Goal: Task Accomplishment & Management: Manage account settings

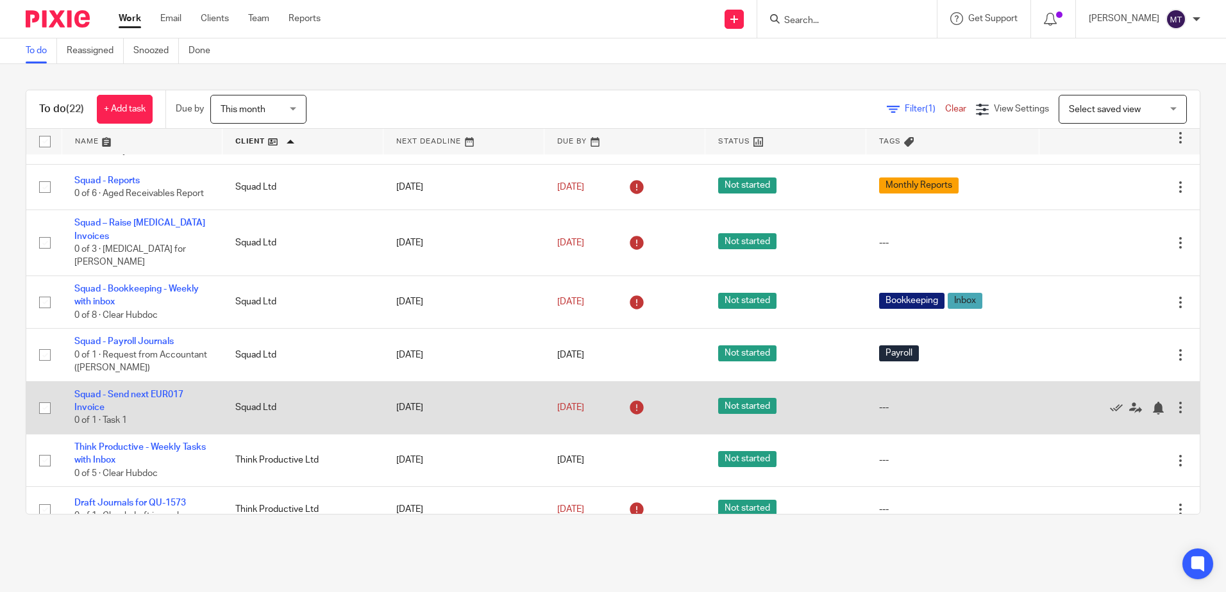
scroll to position [871, 0]
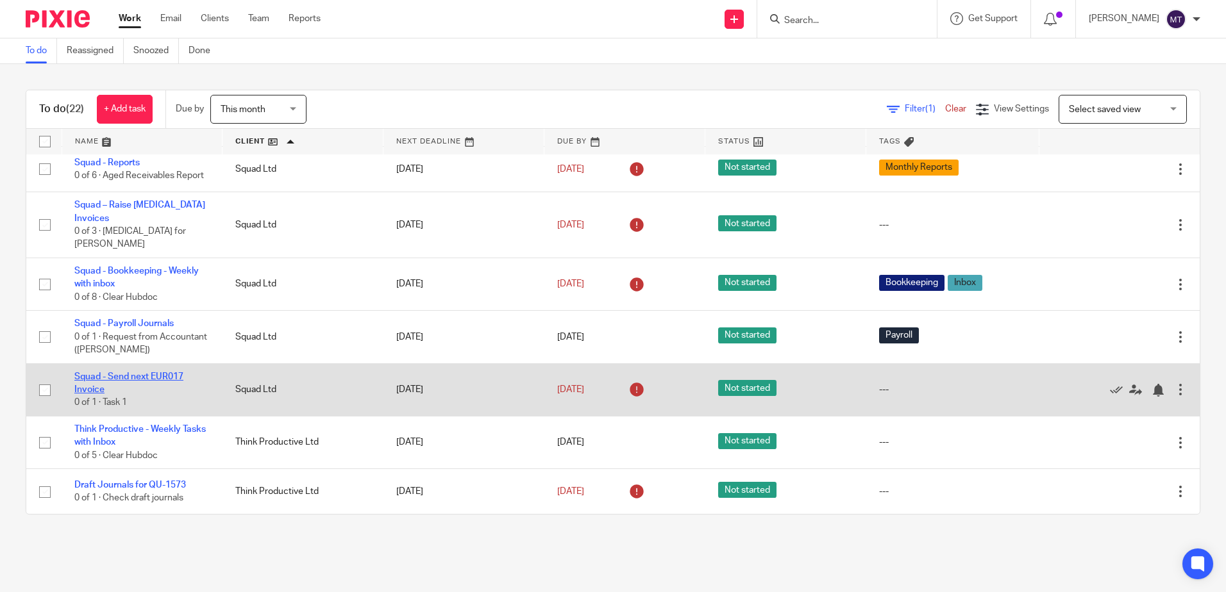
click at [122, 374] on link "Squad - Send next EUR017 Invoice" at bounding box center [128, 384] width 109 height 22
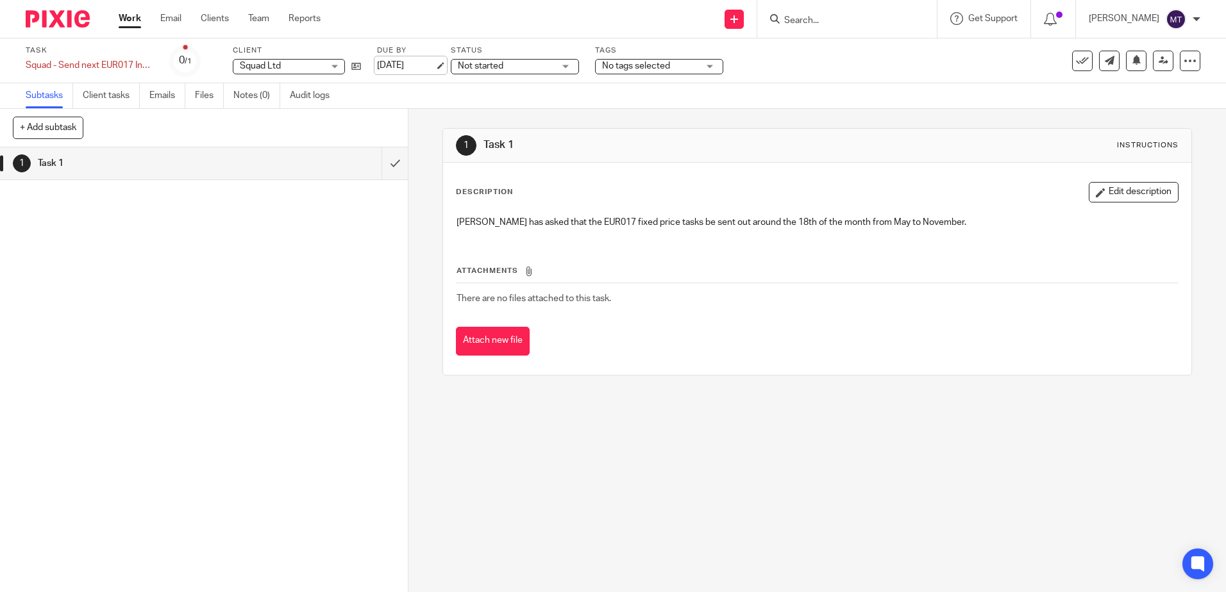
click at [435, 64] on link "[DATE]" at bounding box center [406, 65] width 58 height 13
click at [124, 15] on link "Work" at bounding box center [130, 18] width 22 height 13
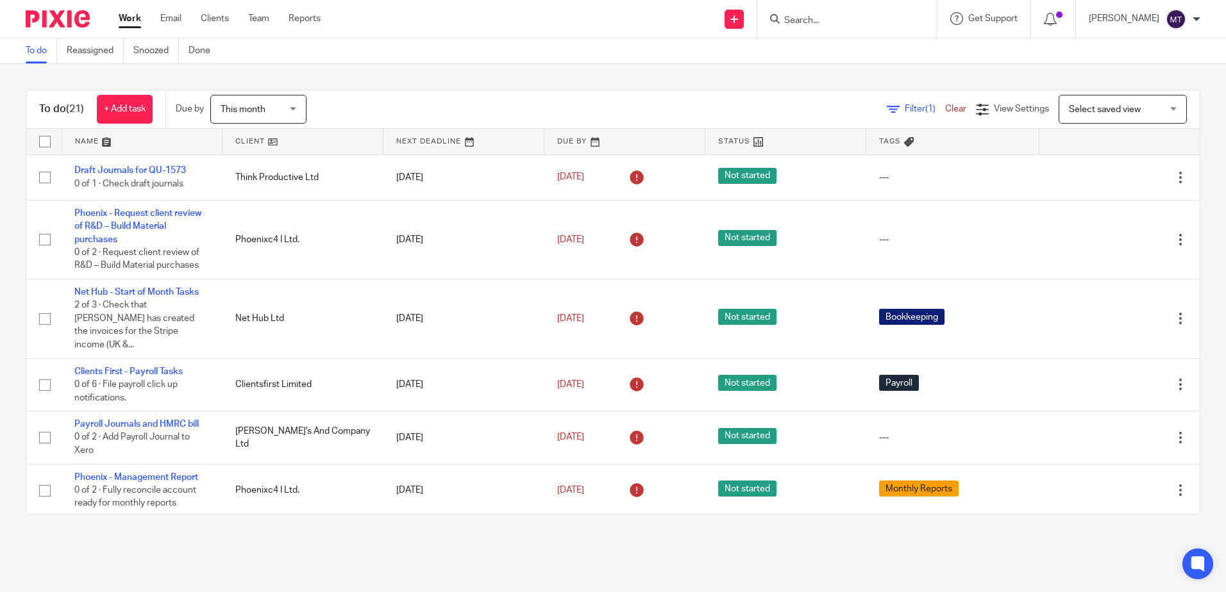
click at [239, 137] on link at bounding box center [302, 142] width 160 height 26
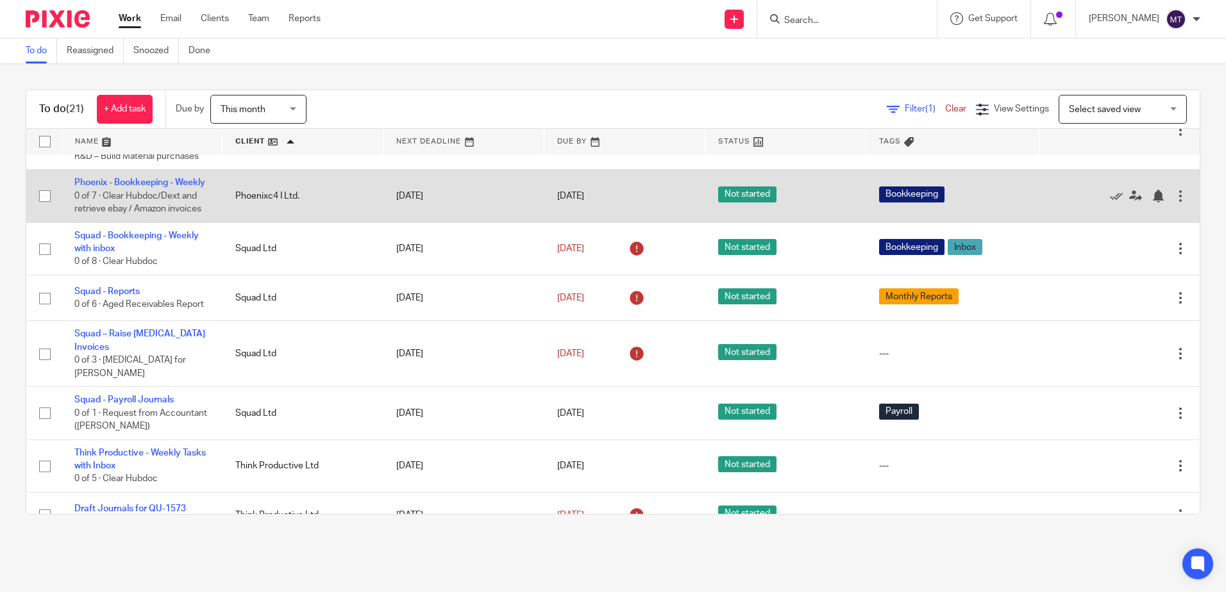
scroll to position [755, 0]
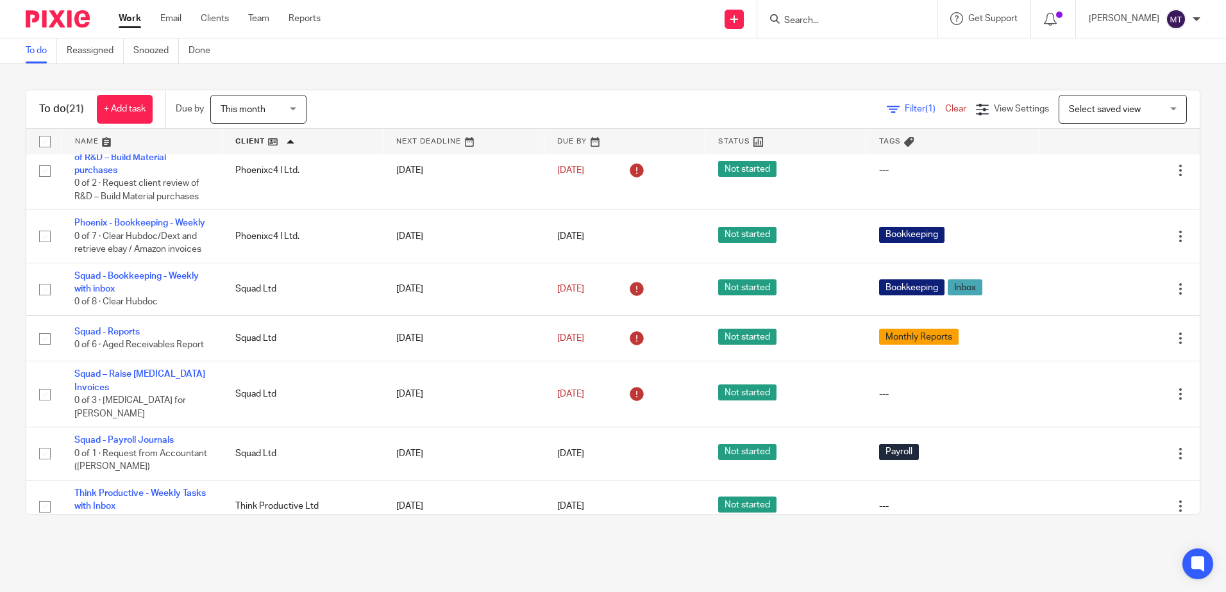
click at [819, 21] on input "Search" at bounding box center [840, 21] width 115 height 12
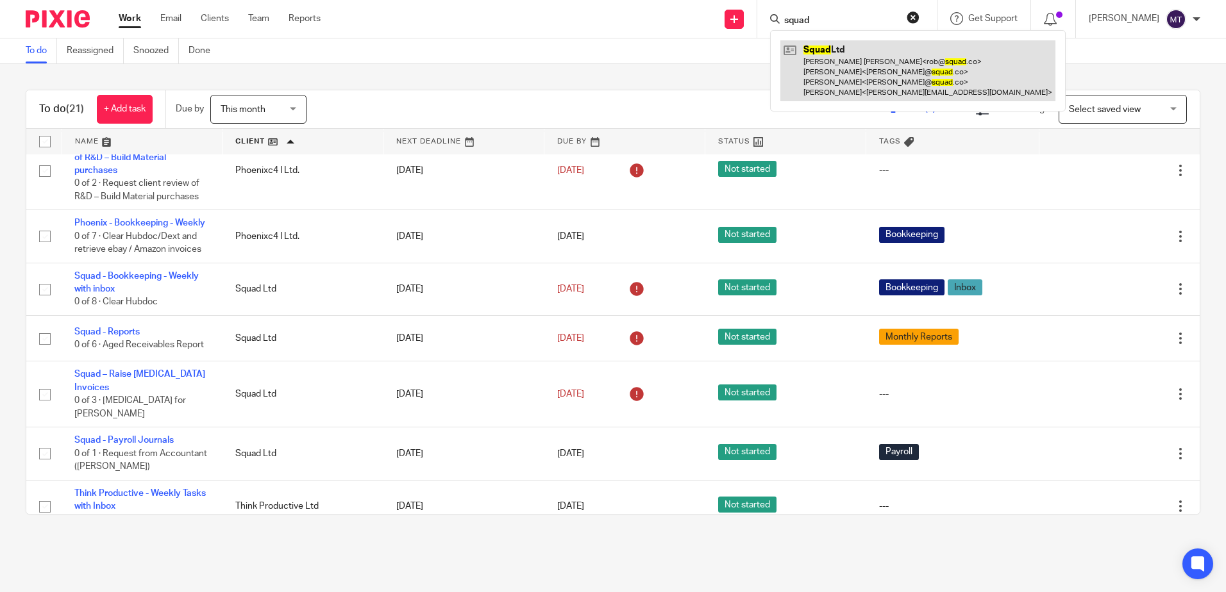
type input "squad"
click at [843, 66] on link at bounding box center [917, 70] width 275 height 61
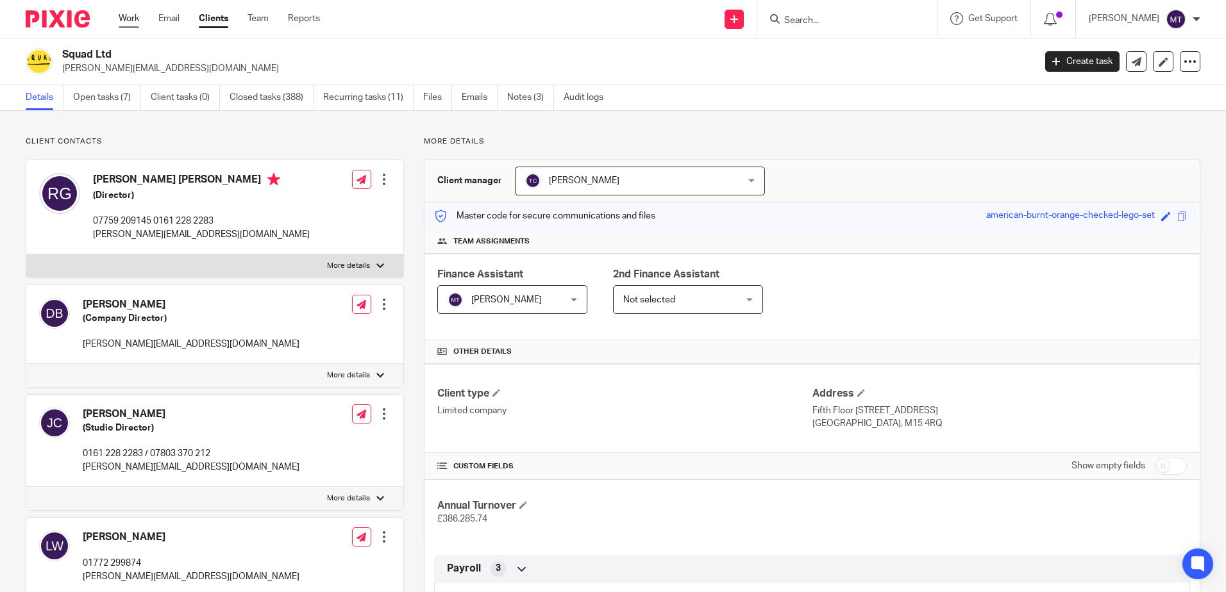
click at [125, 18] on link "Work" at bounding box center [129, 18] width 21 height 13
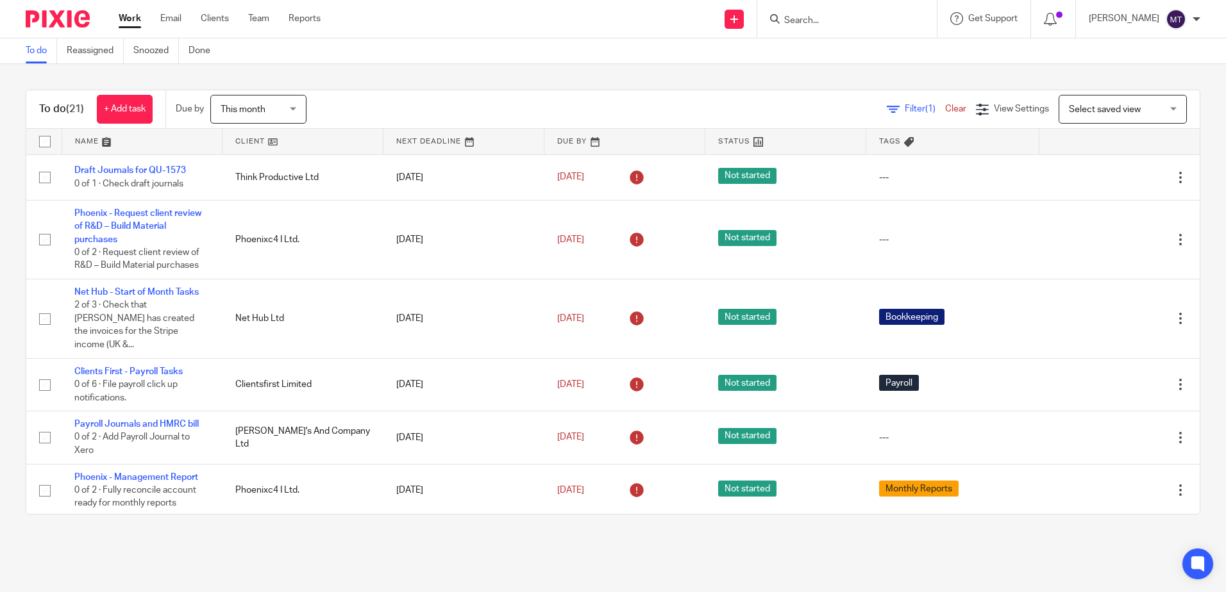
click at [244, 138] on link at bounding box center [302, 142] width 160 height 26
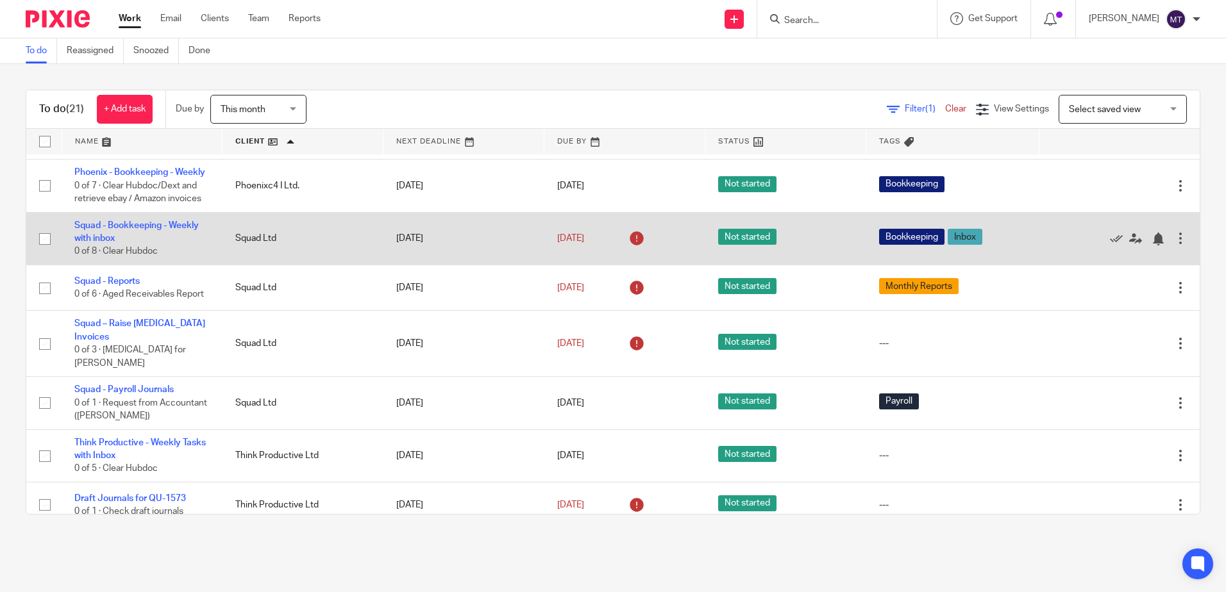
scroll to position [819, 0]
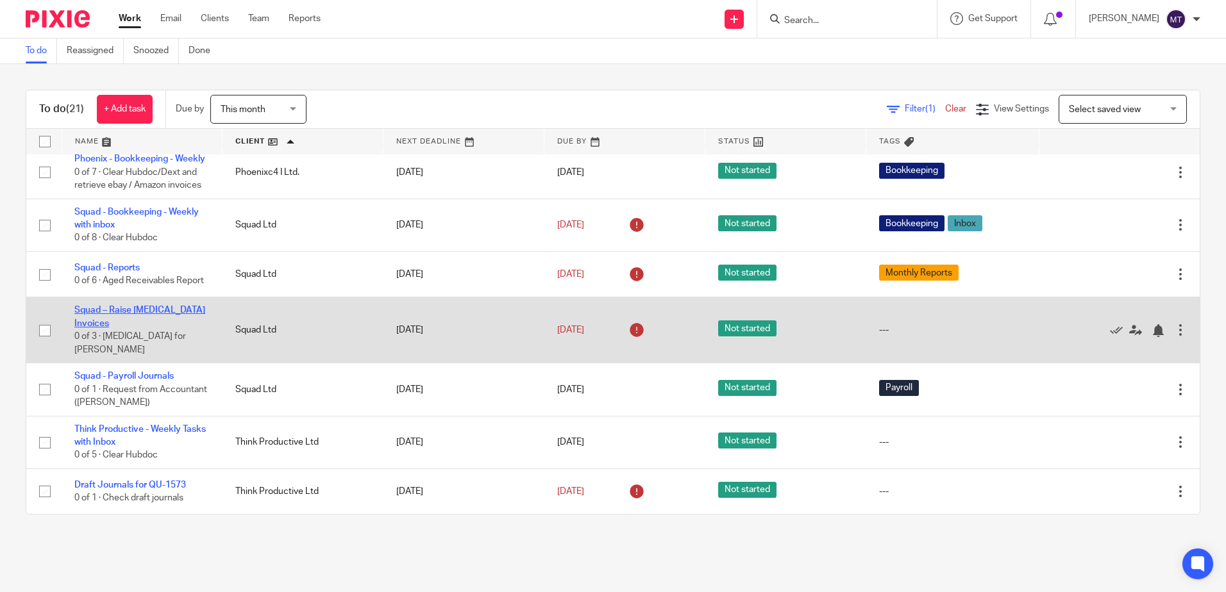
click at [142, 328] on link "Squad – Raise Retainer Invoices" at bounding box center [139, 317] width 131 height 22
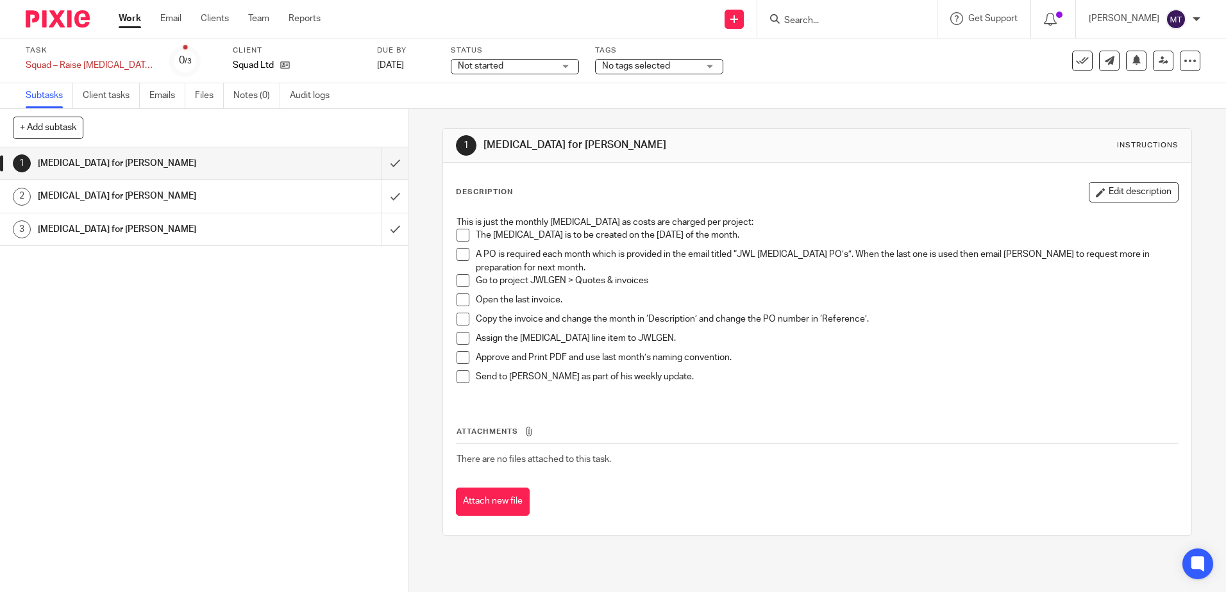
click at [460, 235] on span at bounding box center [462, 235] width 13 height 13
click at [458, 255] on span at bounding box center [462, 254] width 13 height 13
click at [460, 279] on span at bounding box center [462, 280] width 13 height 13
click at [458, 301] on span at bounding box center [462, 300] width 13 height 13
click at [456, 321] on span at bounding box center [462, 319] width 13 height 13
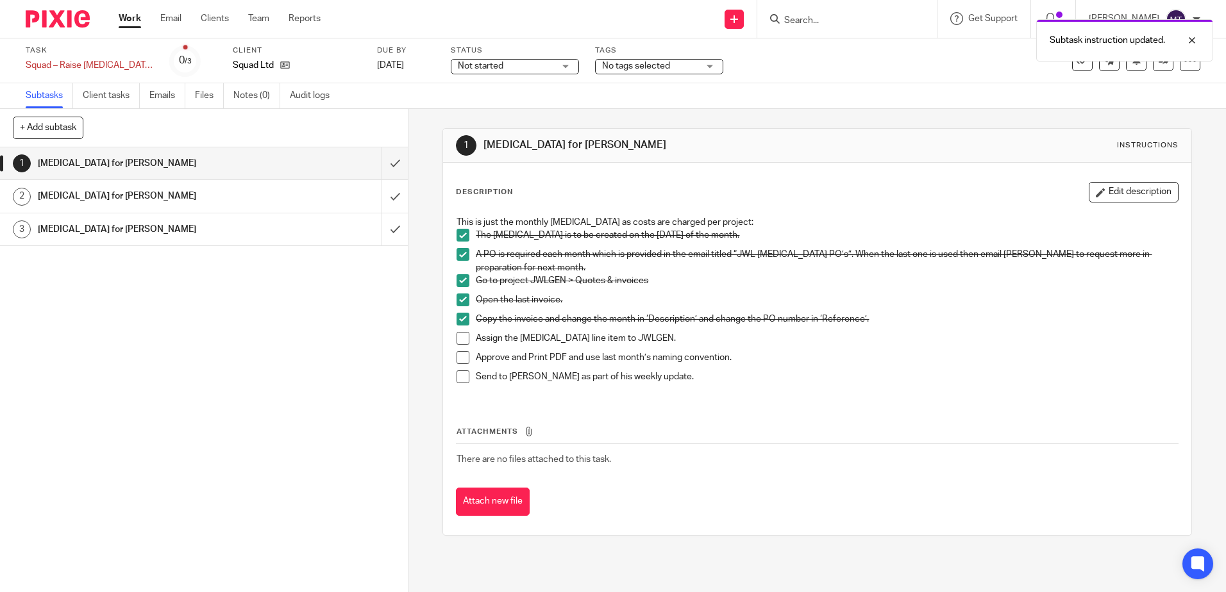
click at [463, 339] on span at bounding box center [462, 338] width 13 height 13
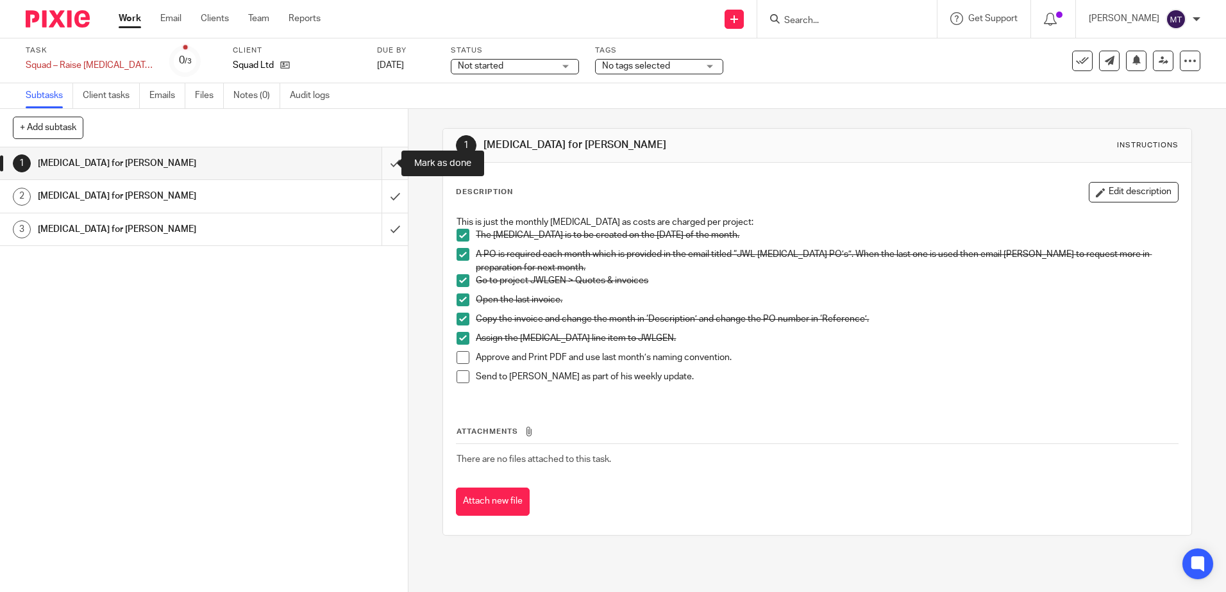
click at [380, 163] on input "submit" at bounding box center [204, 163] width 408 height 32
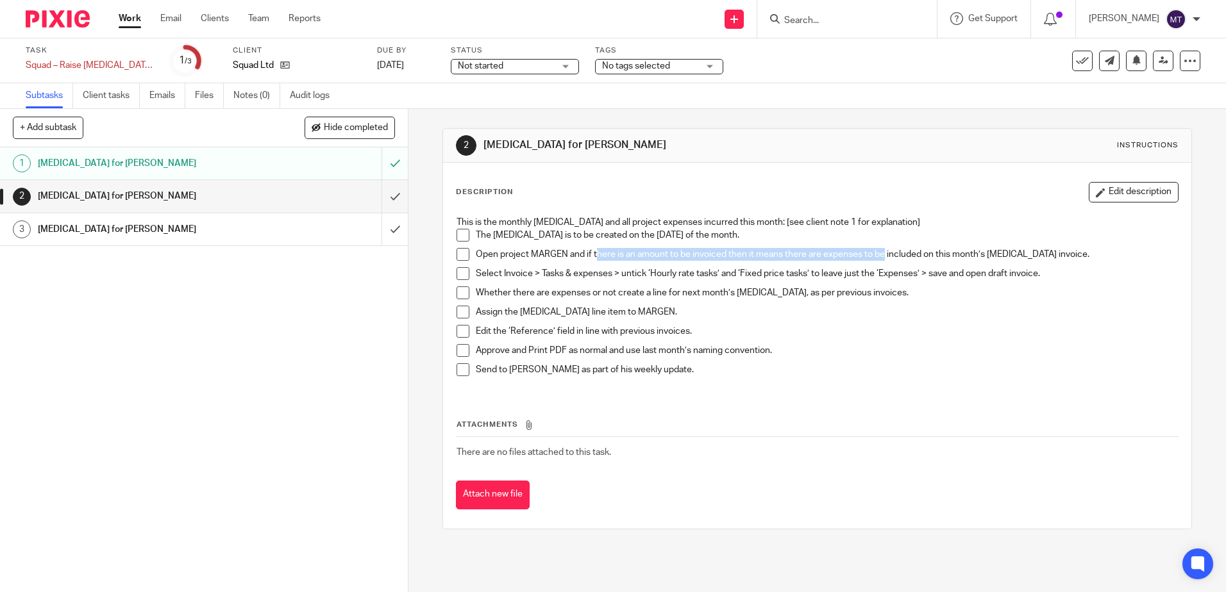
drag, startPoint x: 879, startPoint y: 253, endPoint x: 591, endPoint y: 256, distance: 287.9
click at [591, 256] on p "Open project MARGEN and if there is an amount to be invoiced then it means ther…" at bounding box center [826, 254] width 701 height 13
click at [408, 285] on div "2 Retainer for Martin Moore Instructions Description Edit description This is t…" at bounding box center [816, 350] width 817 height 483
drag, startPoint x: 581, startPoint y: 253, endPoint x: 728, endPoint y: 254, distance: 147.5
click at [728, 254] on p "Open project MARGEN and if there is an amount to be invoiced then it means ther…" at bounding box center [826, 254] width 701 height 13
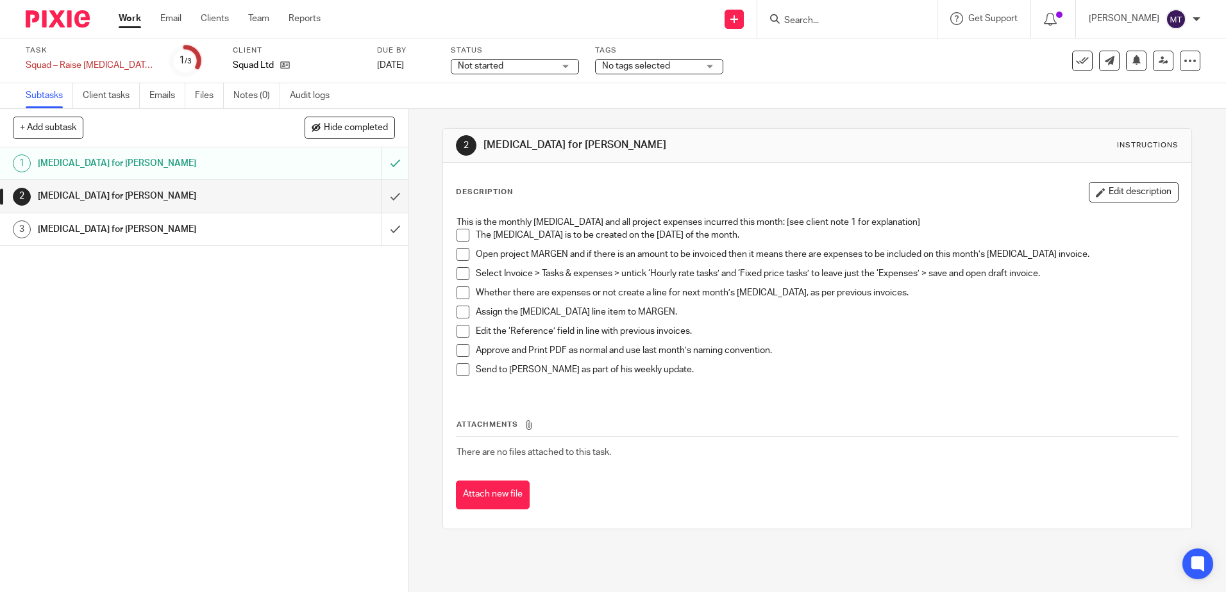
drag, startPoint x: 728, startPoint y: 254, endPoint x: 799, endPoint y: 251, distance: 70.6
click at [799, 251] on p "Open project MARGEN and if there is an amount to be invoiced then it means ther…" at bounding box center [826, 254] width 701 height 13
click at [460, 236] on span at bounding box center [462, 235] width 13 height 13
click at [458, 255] on span at bounding box center [462, 254] width 13 height 13
click at [458, 272] on span at bounding box center [462, 273] width 13 height 13
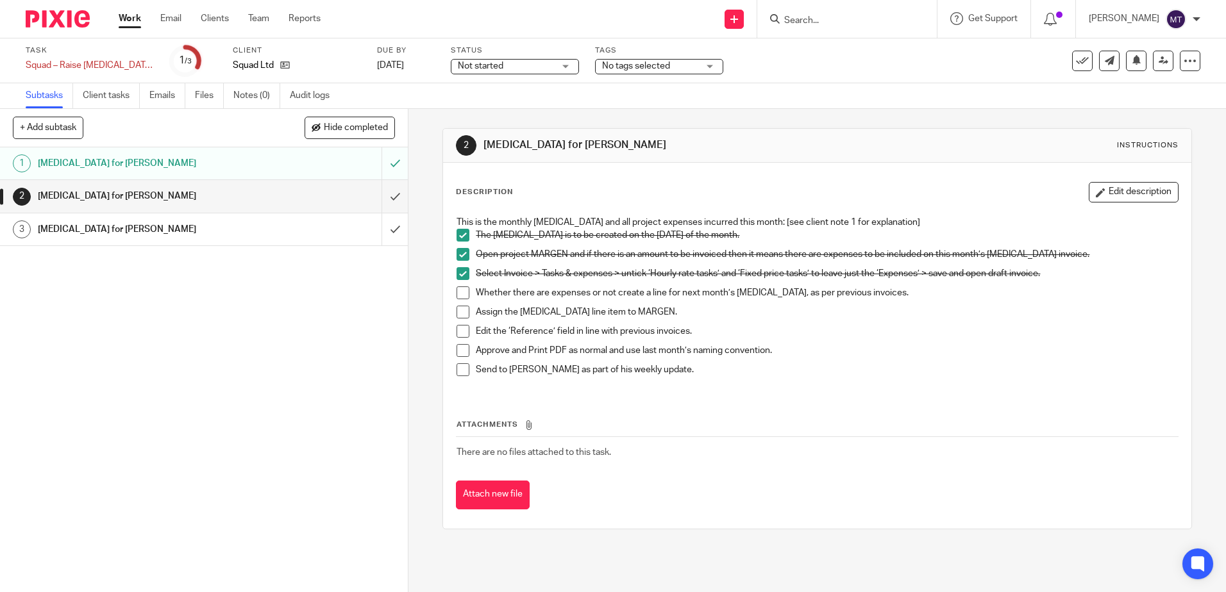
click at [458, 293] on span at bounding box center [462, 293] width 13 height 13
click at [459, 314] on span at bounding box center [462, 312] width 13 height 13
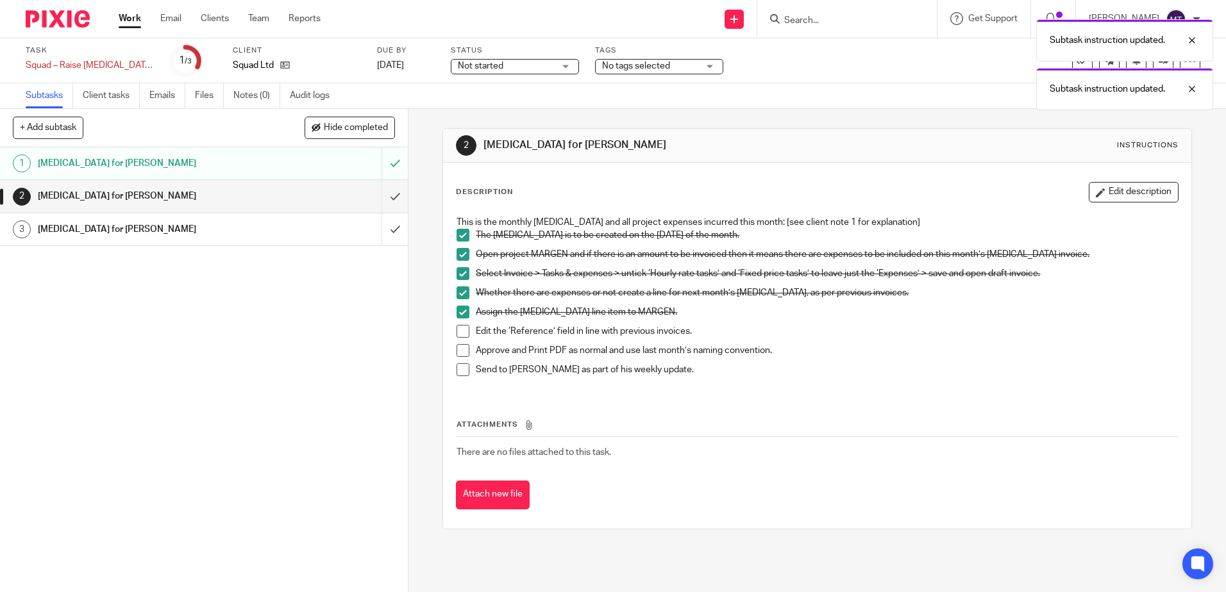
drag, startPoint x: 460, startPoint y: 329, endPoint x: 468, endPoint y: 321, distance: 11.3
click at [458, 329] on span at bounding box center [462, 331] width 13 height 13
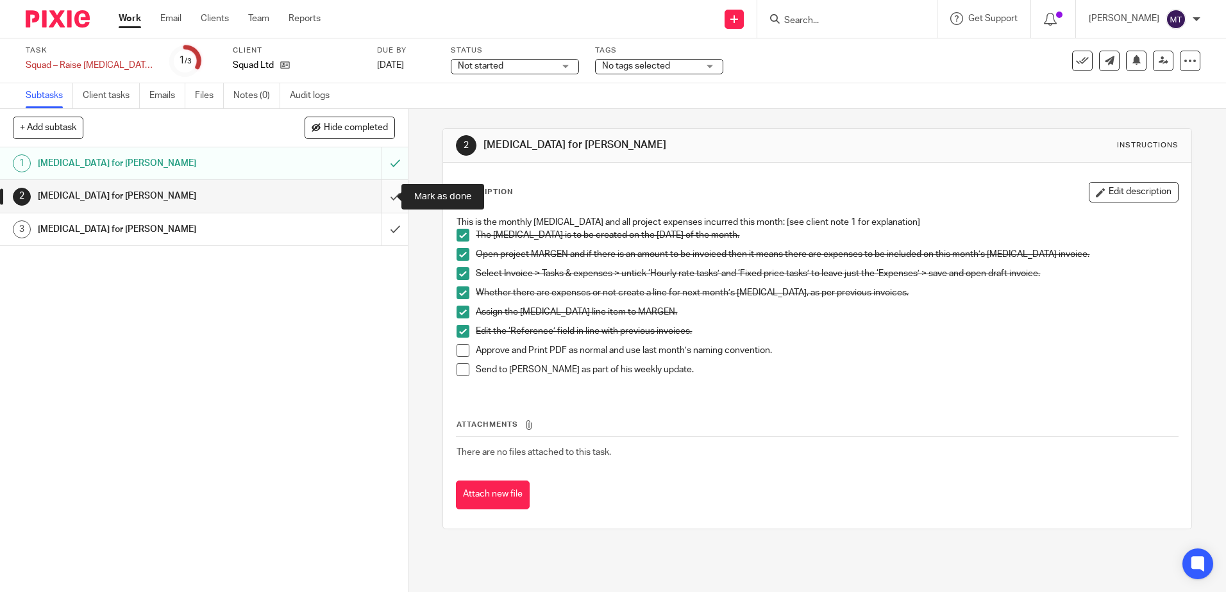
click at [380, 195] on input "submit" at bounding box center [204, 196] width 408 height 32
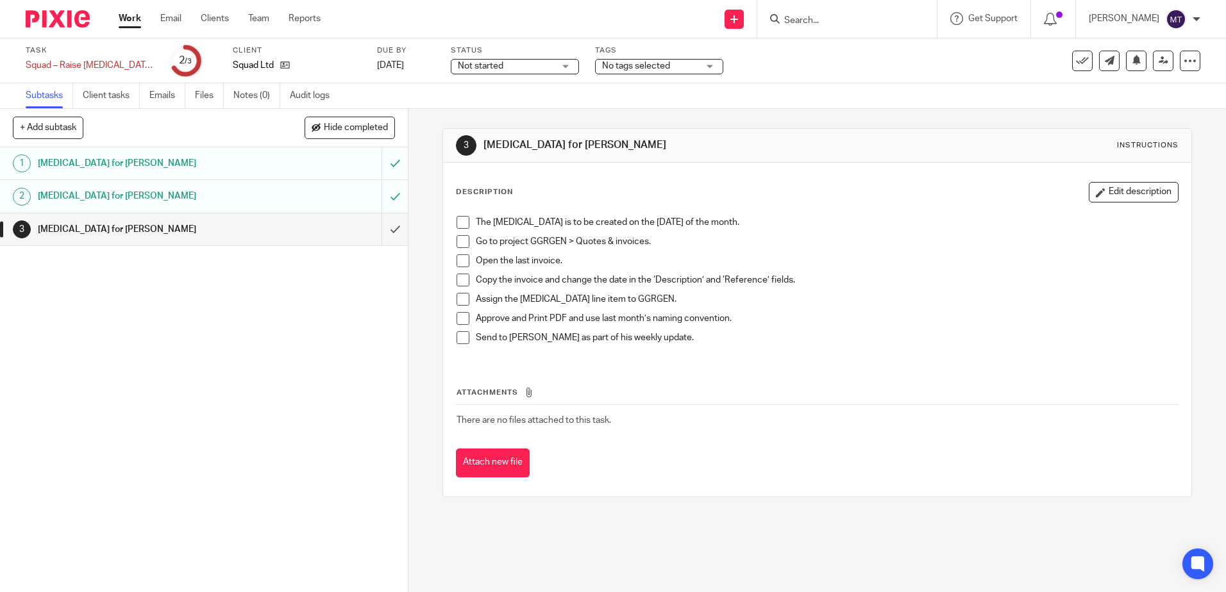
click at [457, 224] on span at bounding box center [462, 222] width 13 height 13
click at [460, 244] on span at bounding box center [462, 241] width 13 height 13
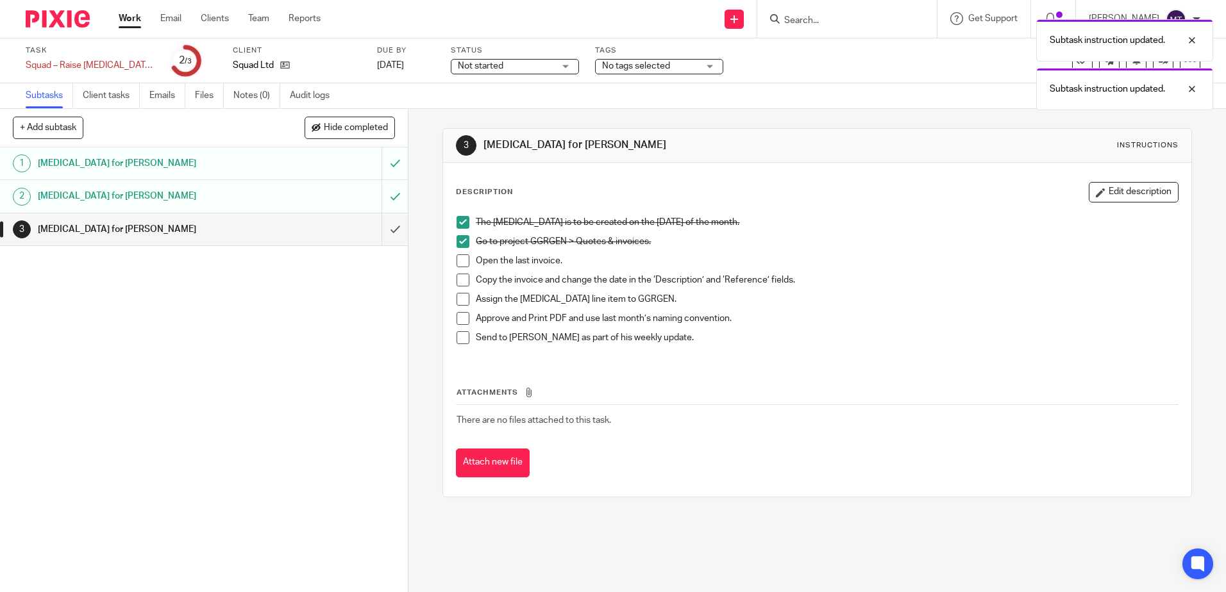
click at [458, 260] on span at bounding box center [462, 261] width 13 height 13
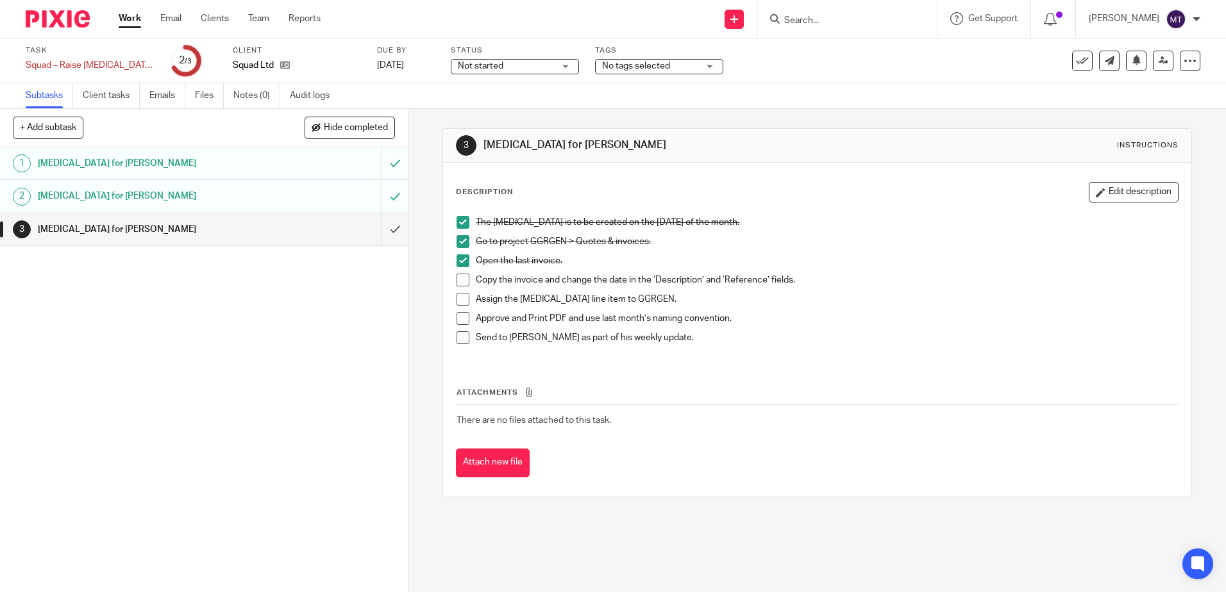
click at [459, 280] on span at bounding box center [462, 280] width 13 height 13
click at [456, 298] on span at bounding box center [462, 299] width 13 height 13
click at [156, 313] on div "1 Retainer for JW Lees 2 Retainer for Martin Moore 3 Retainer for Gretna Green" at bounding box center [204, 369] width 408 height 445
click at [380, 230] on input "submit" at bounding box center [204, 230] width 408 height 32
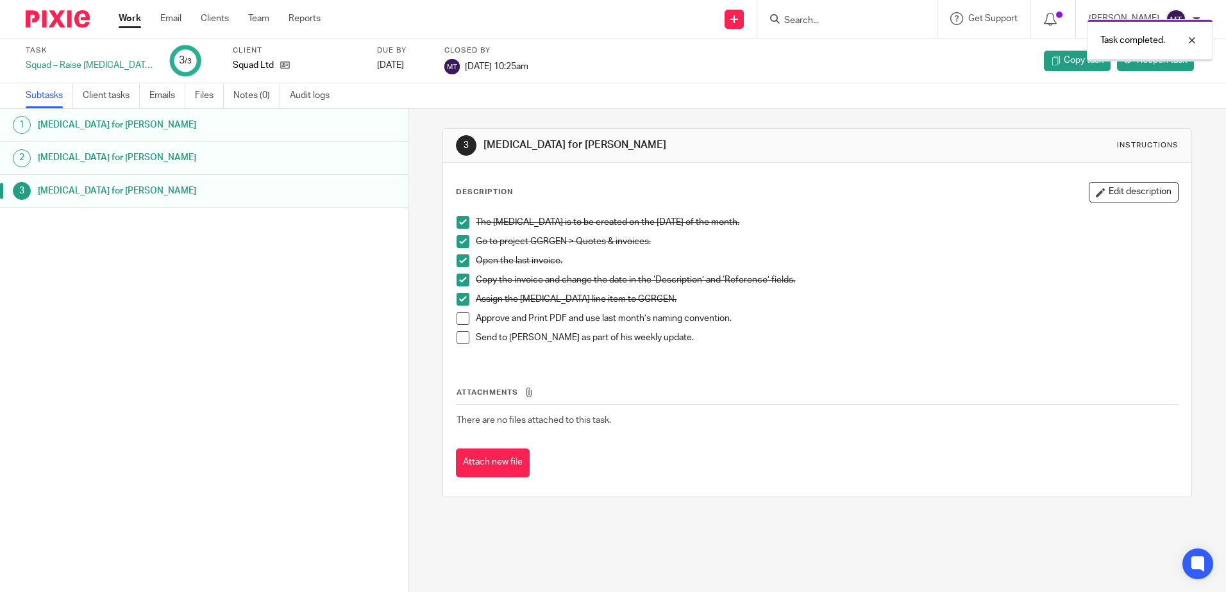
click at [125, 18] on link "Work" at bounding box center [130, 18] width 22 height 13
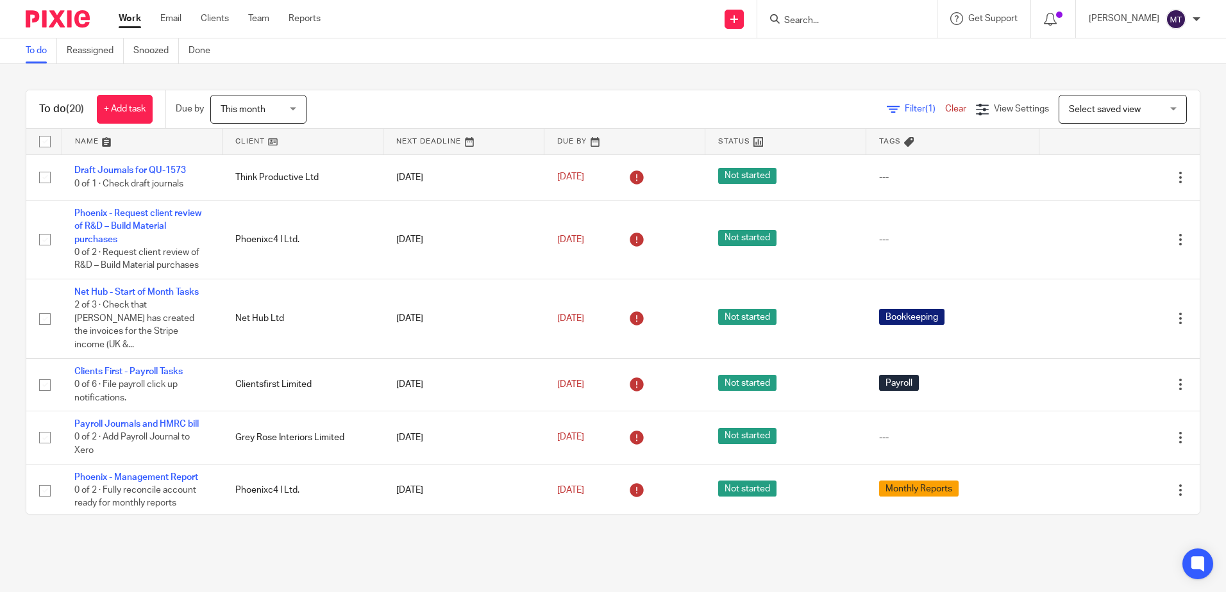
click at [240, 140] on link at bounding box center [302, 142] width 160 height 26
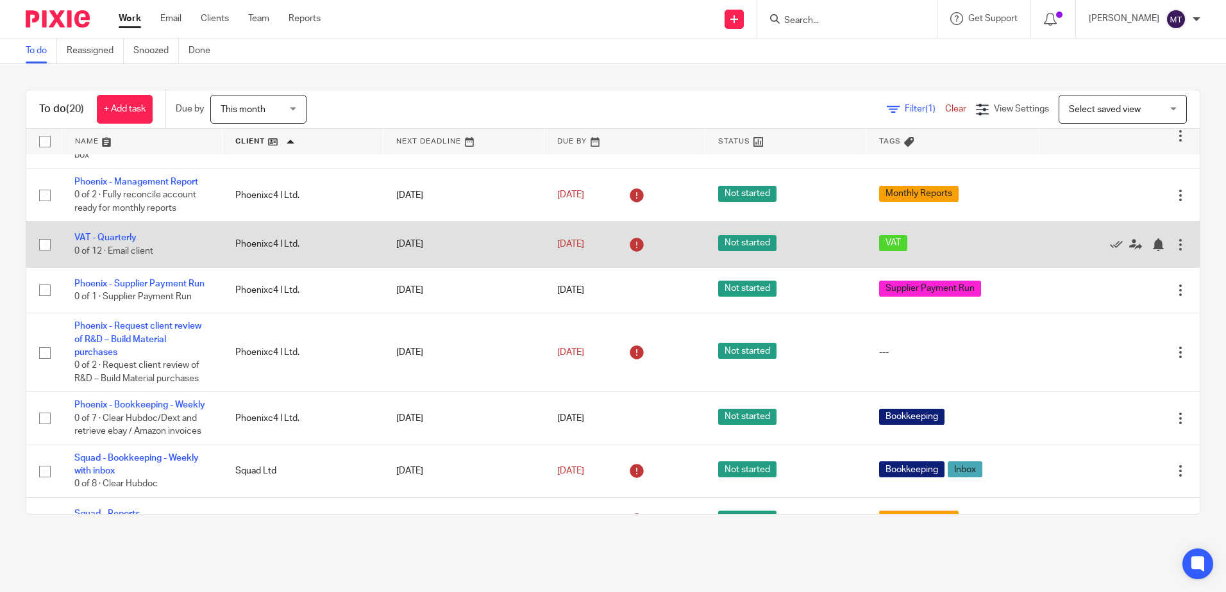
scroll to position [773, 0]
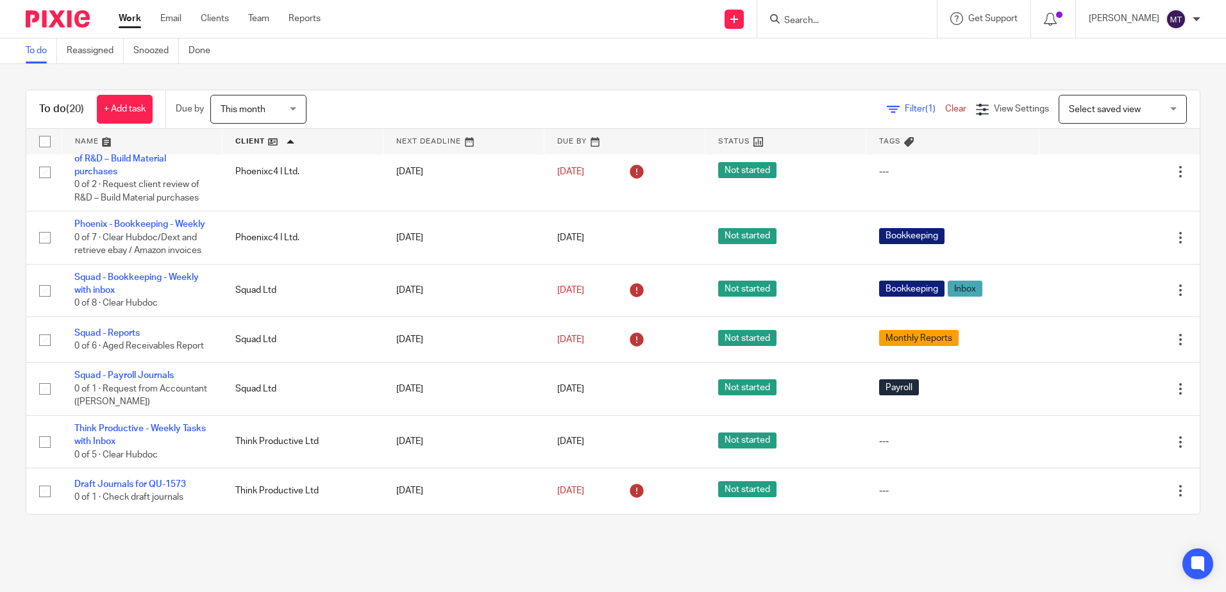
scroll to position [773, 0]
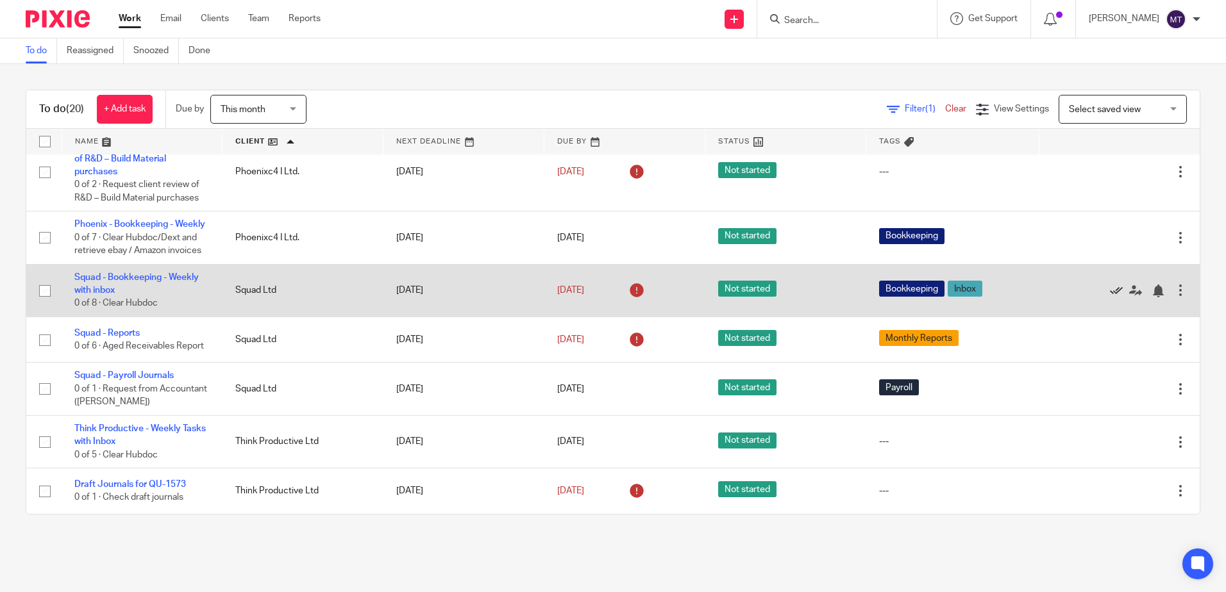
click at [1110, 289] on icon at bounding box center [1116, 291] width 13 height 13
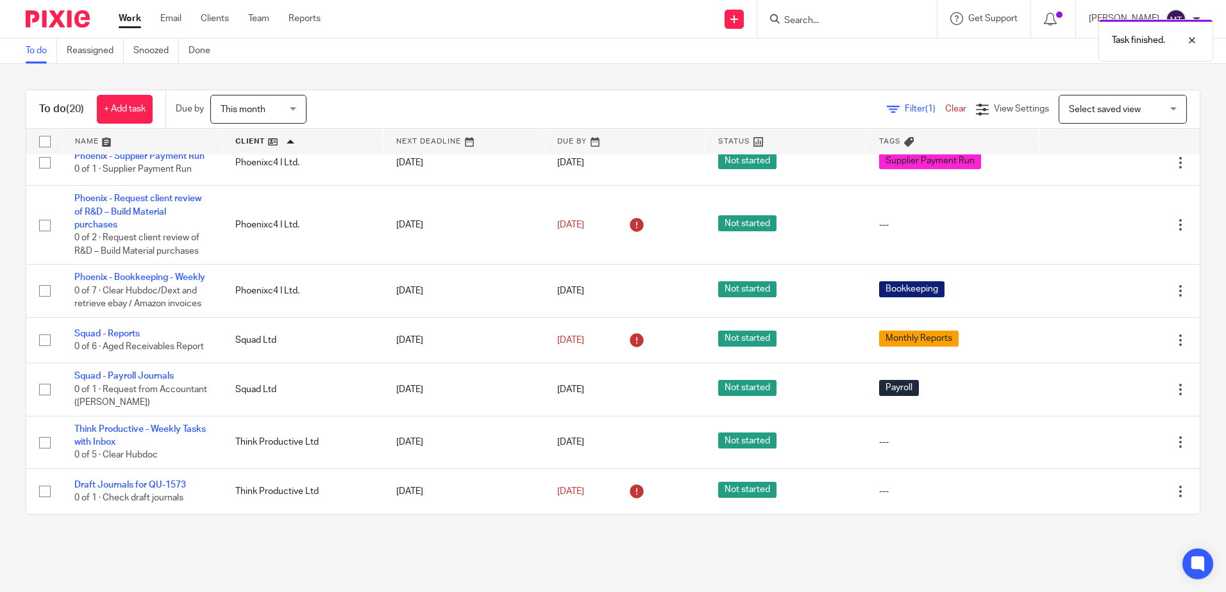
scroll to position [720, 0]
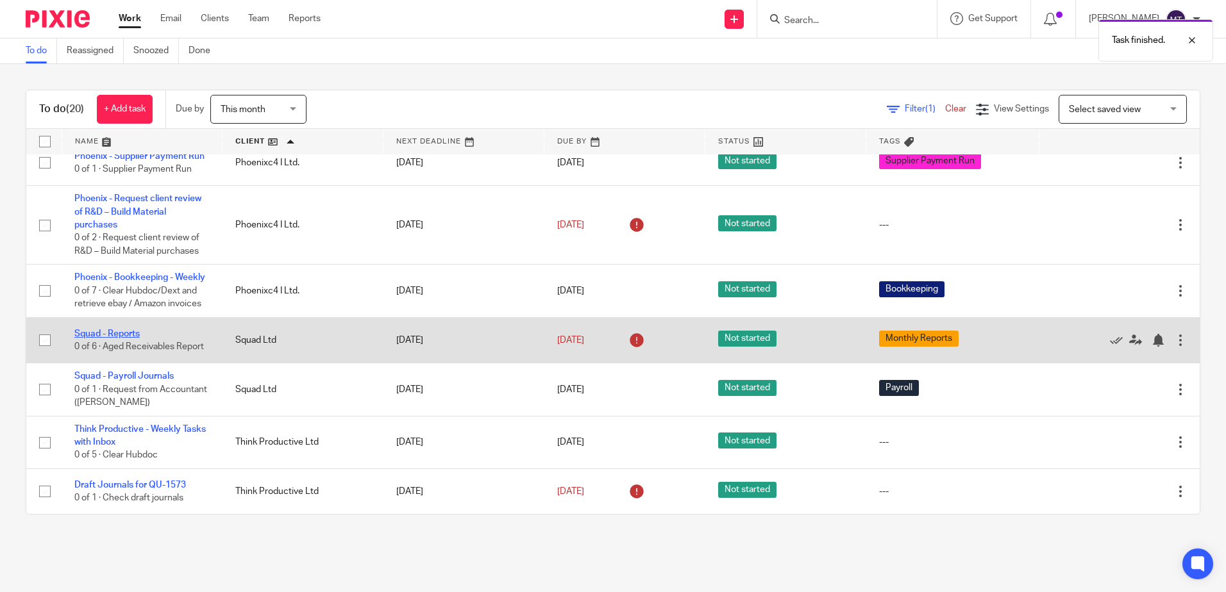
click at [112, 331] on link "Squad - Reports" at bounding box center [106, 334] width 65 height 9
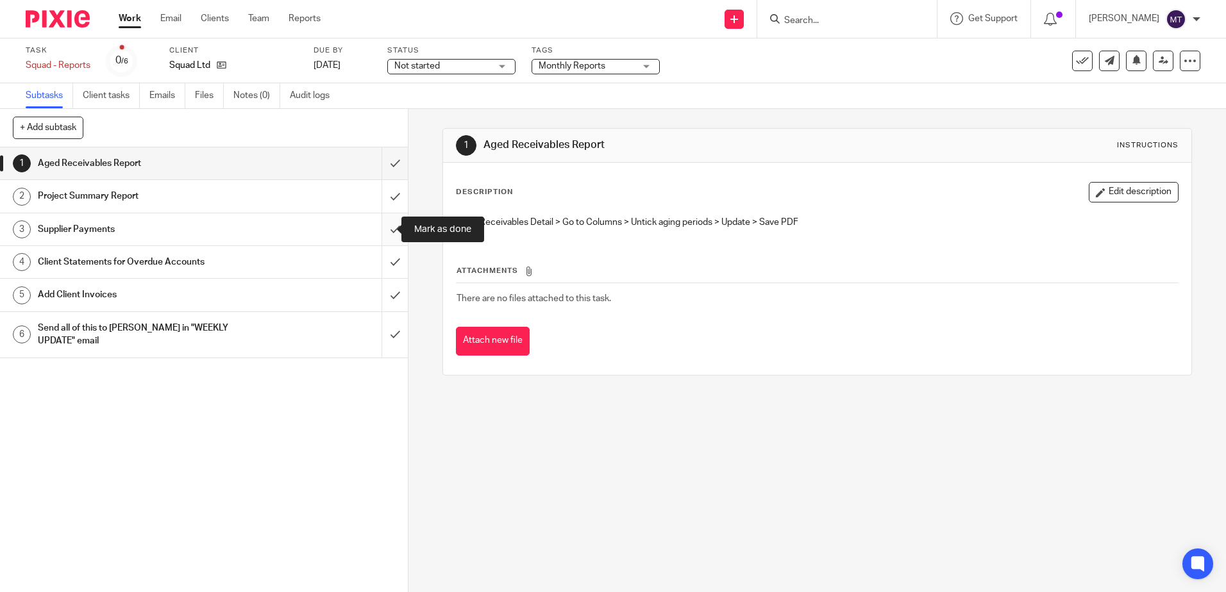
click at [381, 227] on input "submit" at bounding box center [204, 230] width 408 height 32
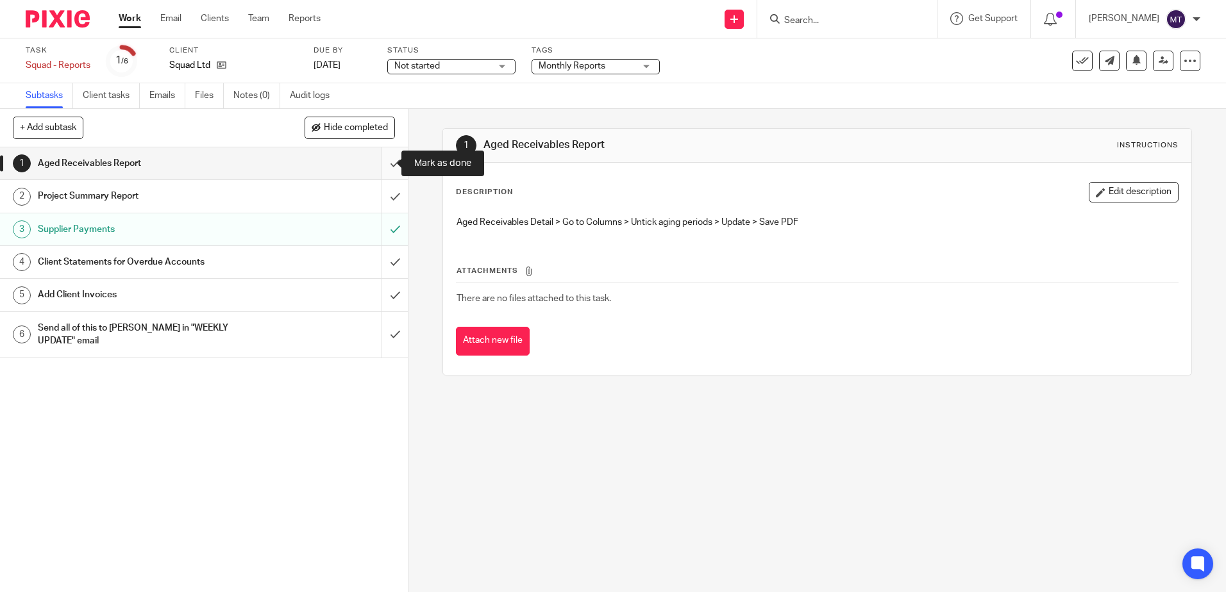
click at [384, 162] on input "submit" at bounding box center [204, 163] width 408 height 32
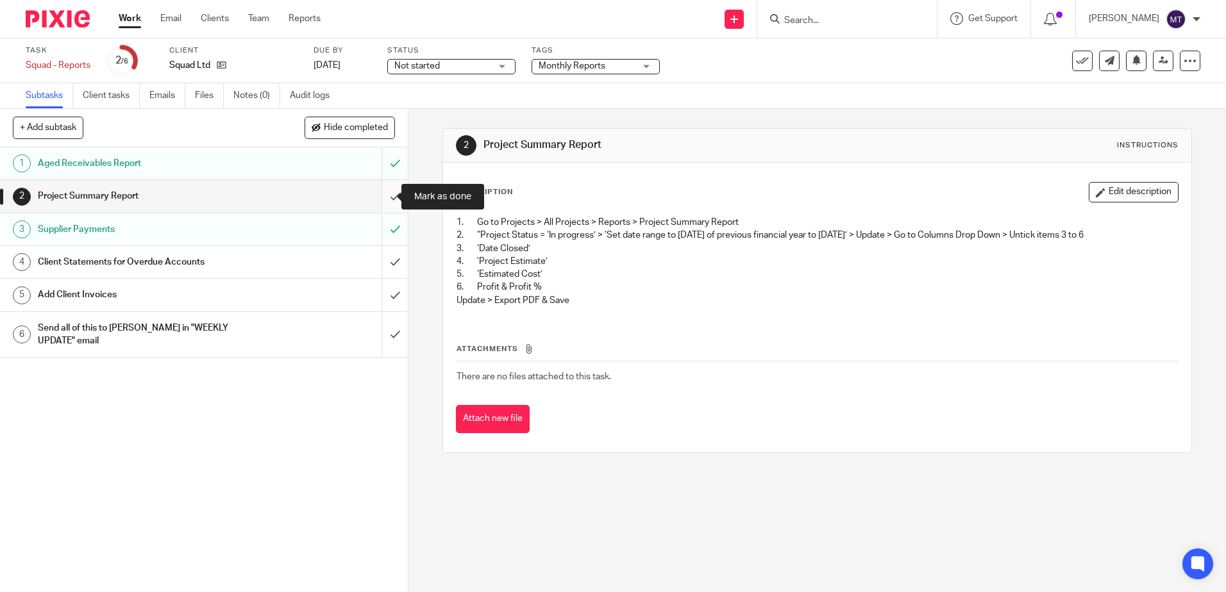
click at [381, 196] on input "submit" at bounding box center [204, 196] width 408 height 32
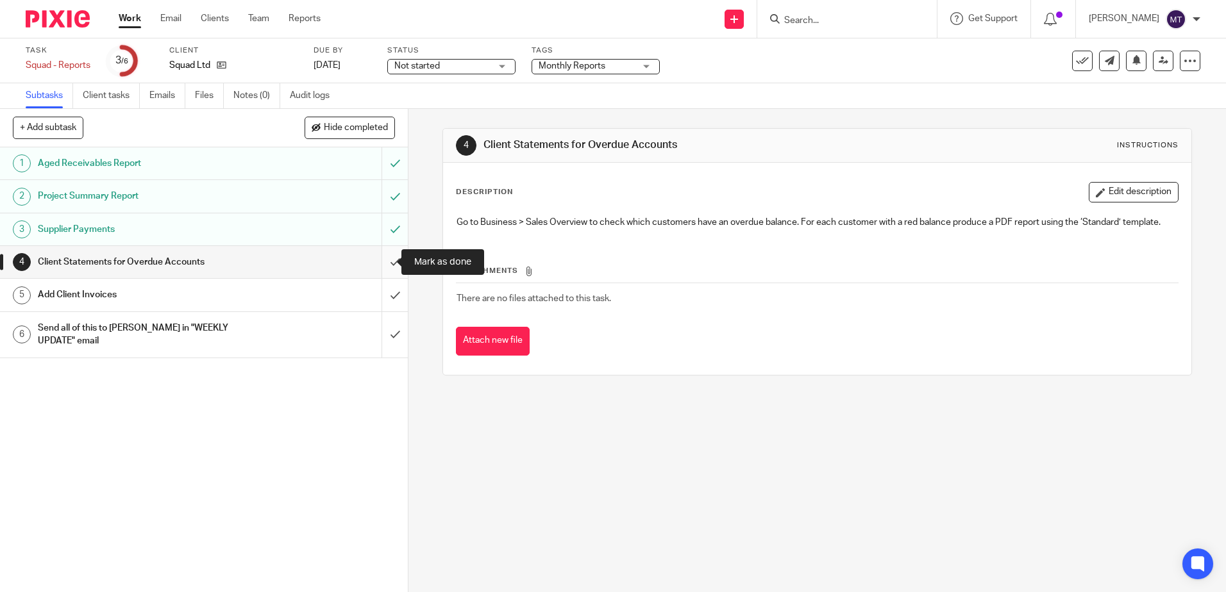
click at [383, 261] on input "submit" at bounding box center [204, 262] width 408 height 32
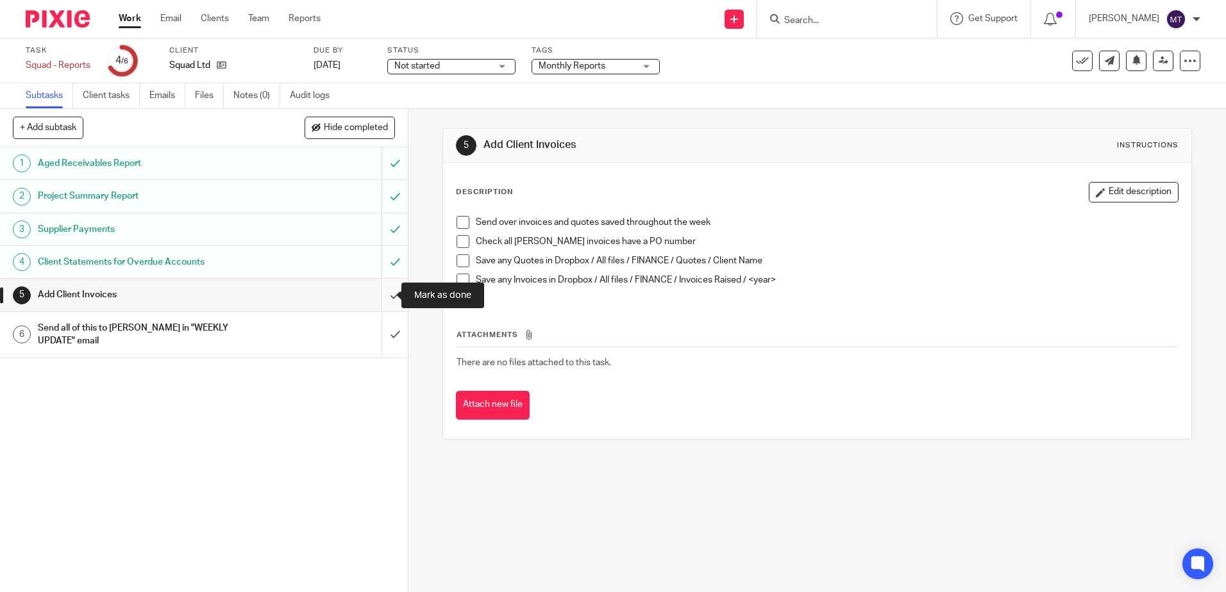
click at [382, 296] on input "submit" at bounding box center [204, 295] width 408 height 32
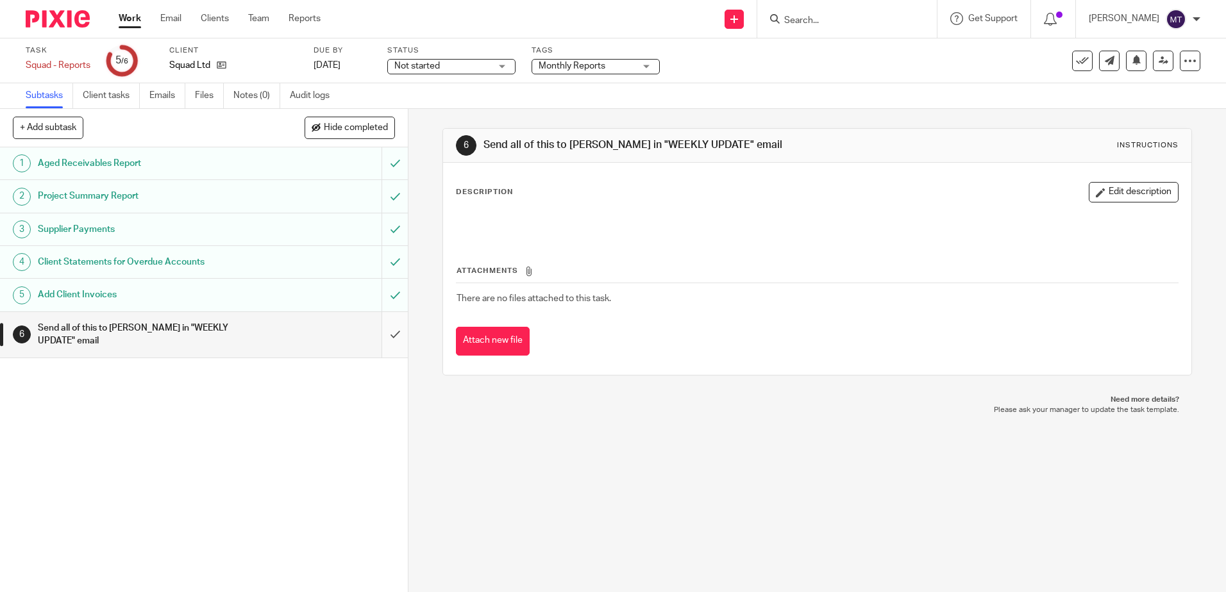
click at [383, 326] on input "submit" at bounding box center [204, 335] width 408 height 46
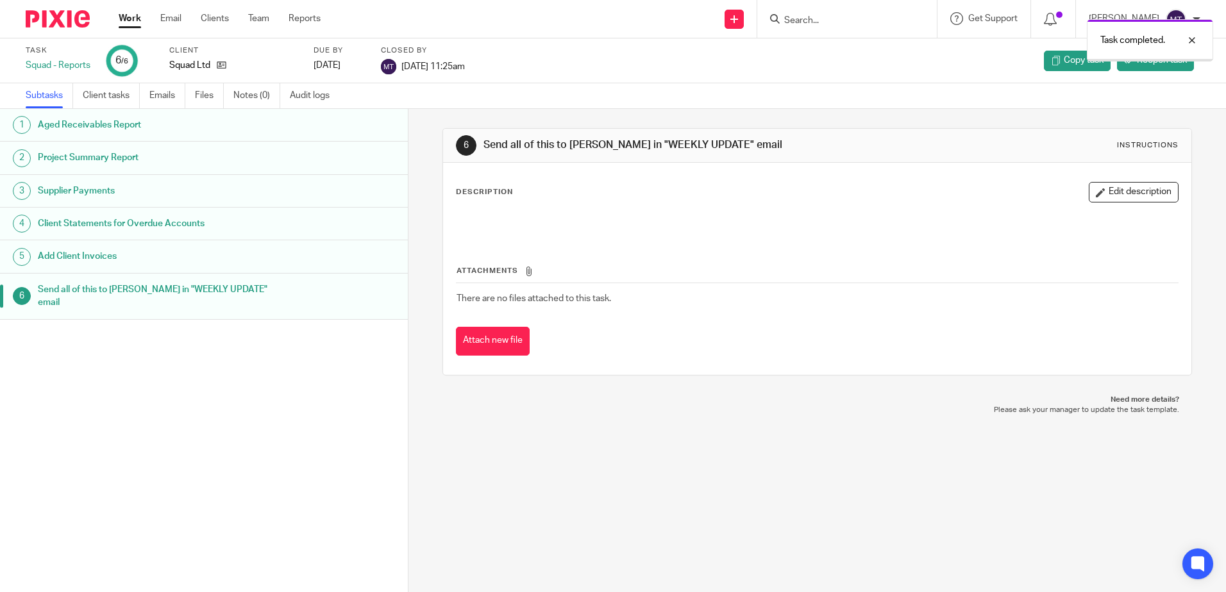
click at [131, 17] on link "Work" at bounding box center [130, 18] width 22 height 13
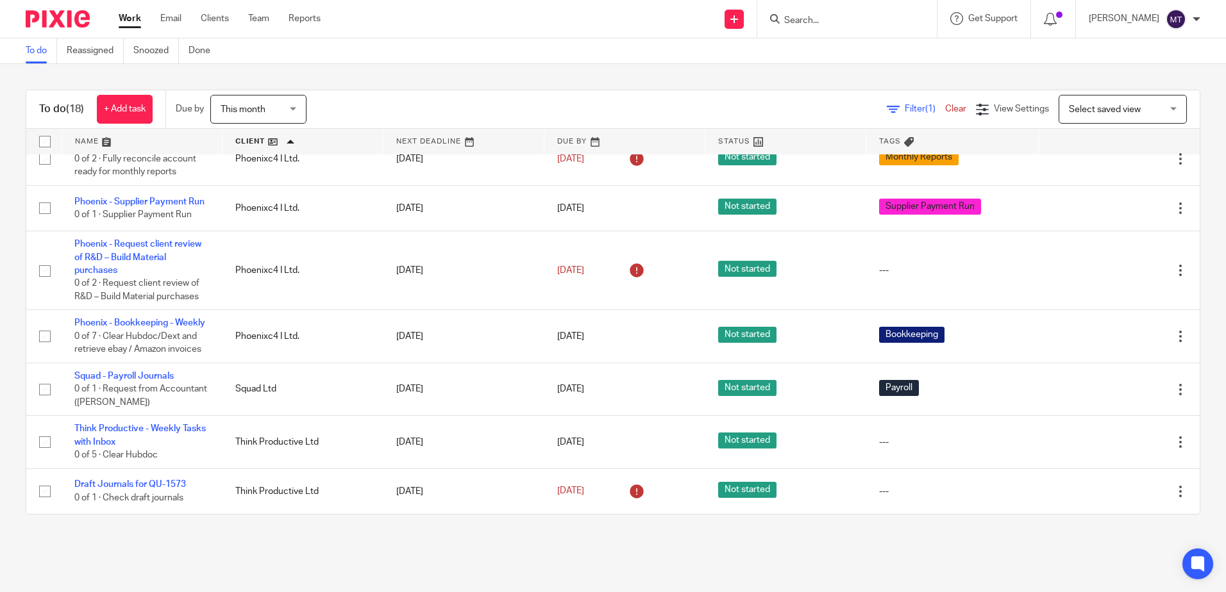
scroll to position [674, 0]
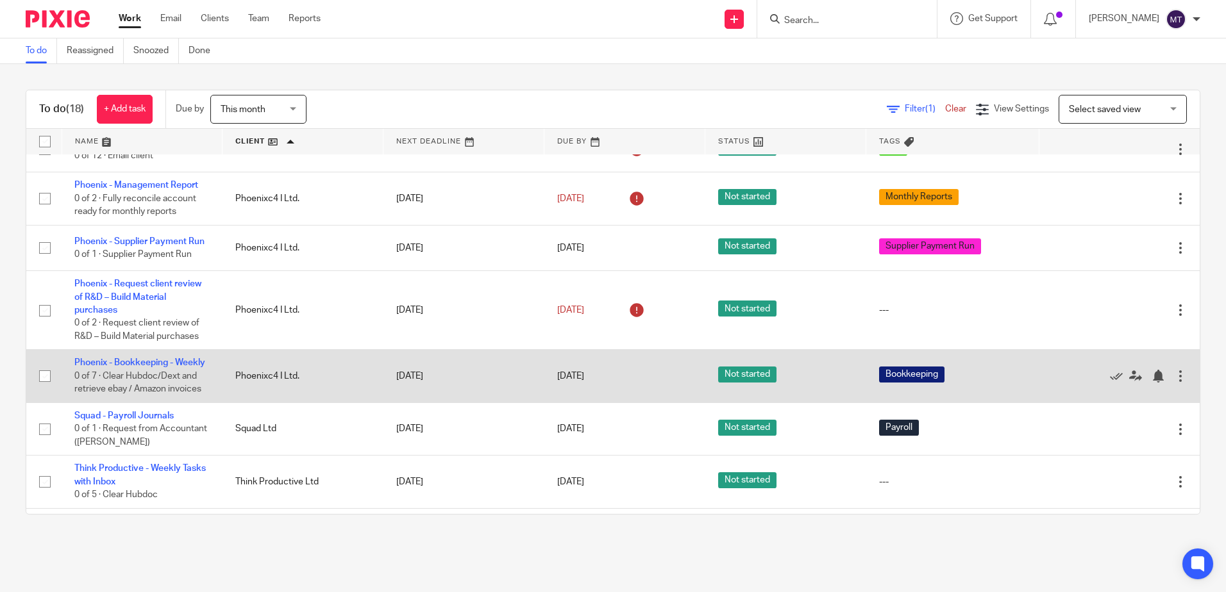
scroll to position [674, 0]
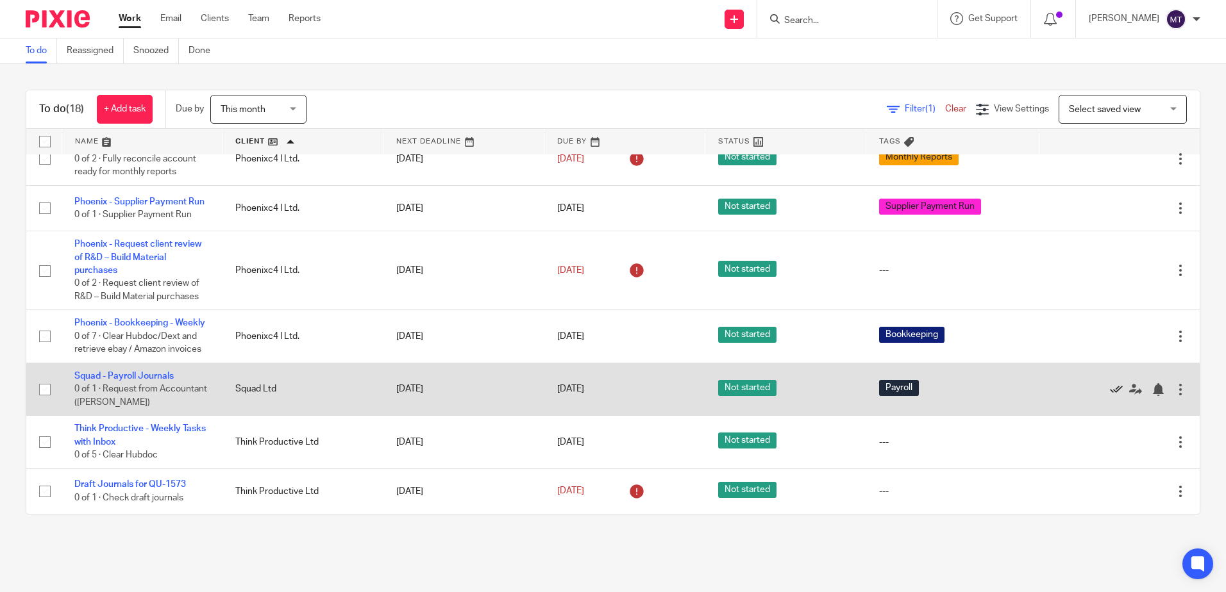
click at [1110, 388] on icon at bounding box center [1116, 389] width 13 height 13
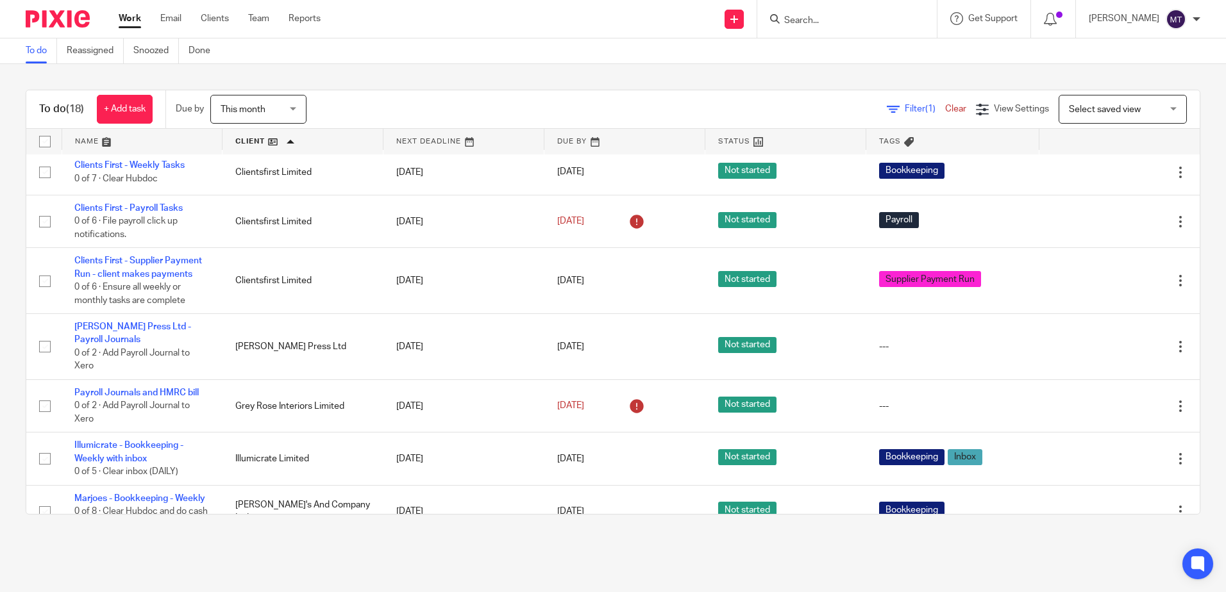
scroll to position [0, 0]
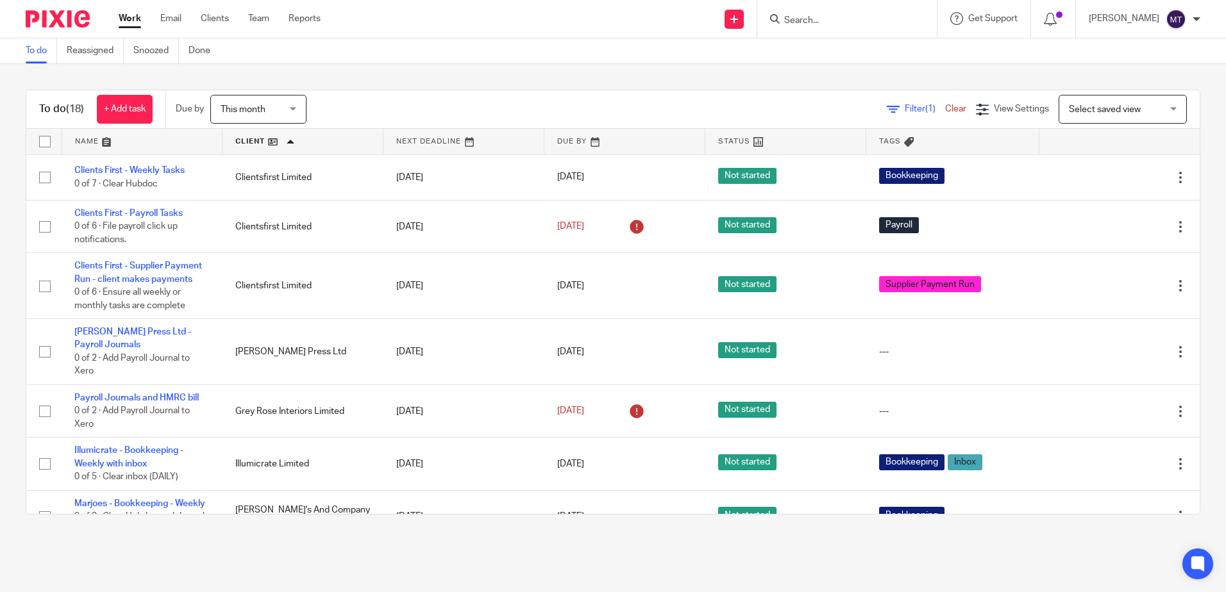
click at [841, 20] on input "Search" at bounding box center [840, 21] width 115 height 12
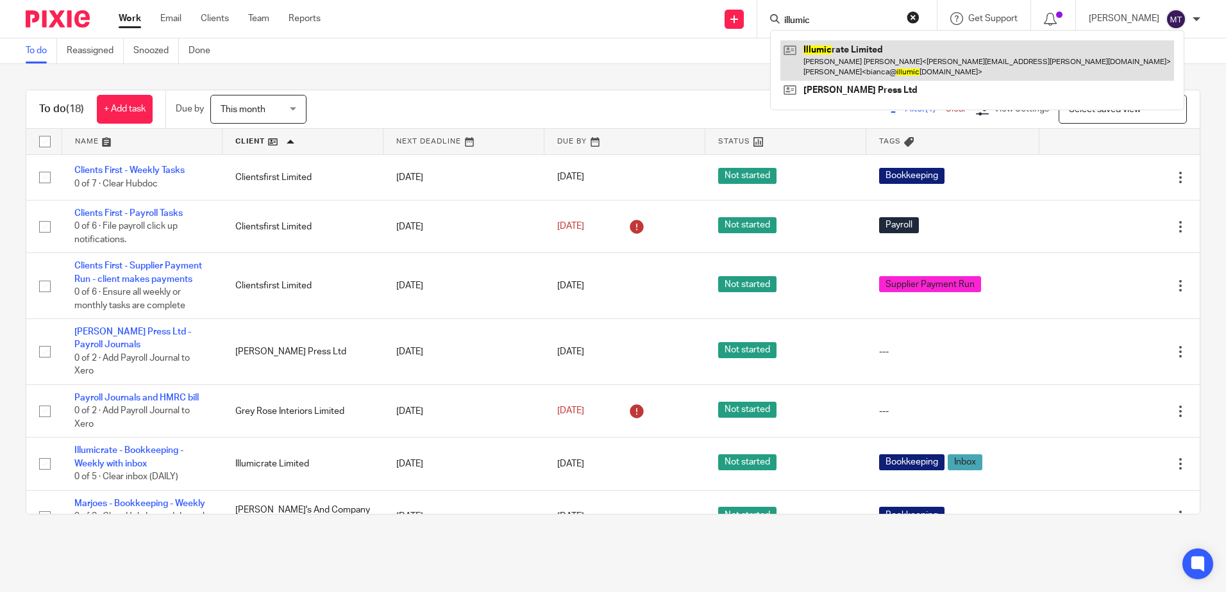
type input "illumic"
click at [846, 58] on link at bounding box center [977, 60] width 394 height 40
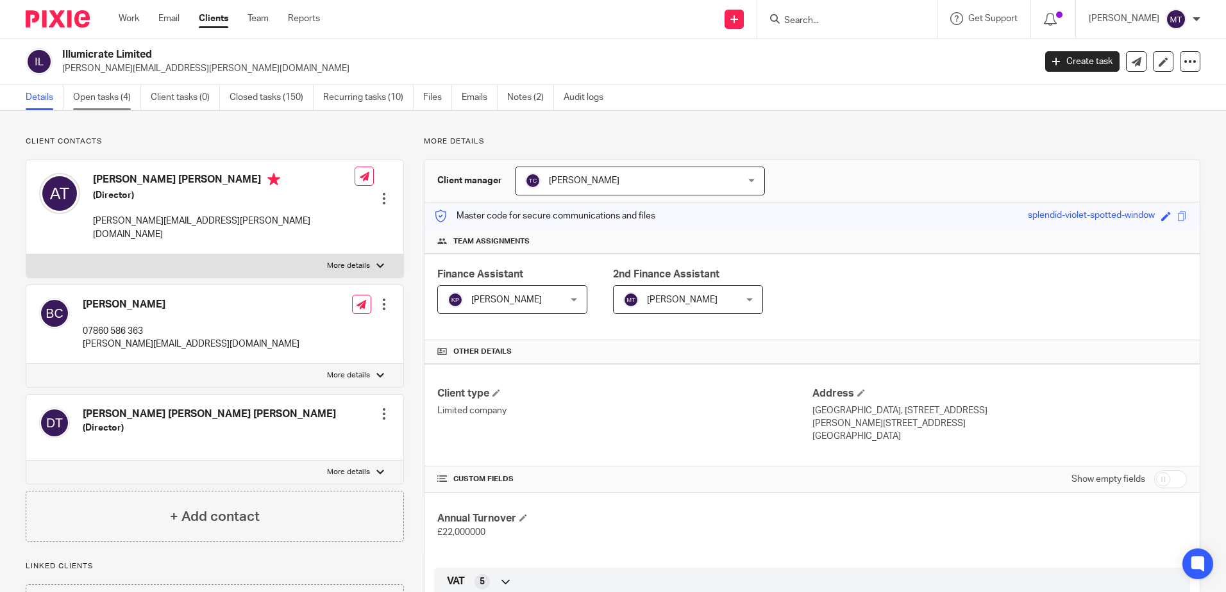
click at [100, 94] on link "Open tasks (4)" at bounding box center [107, 97] width 68 height 25
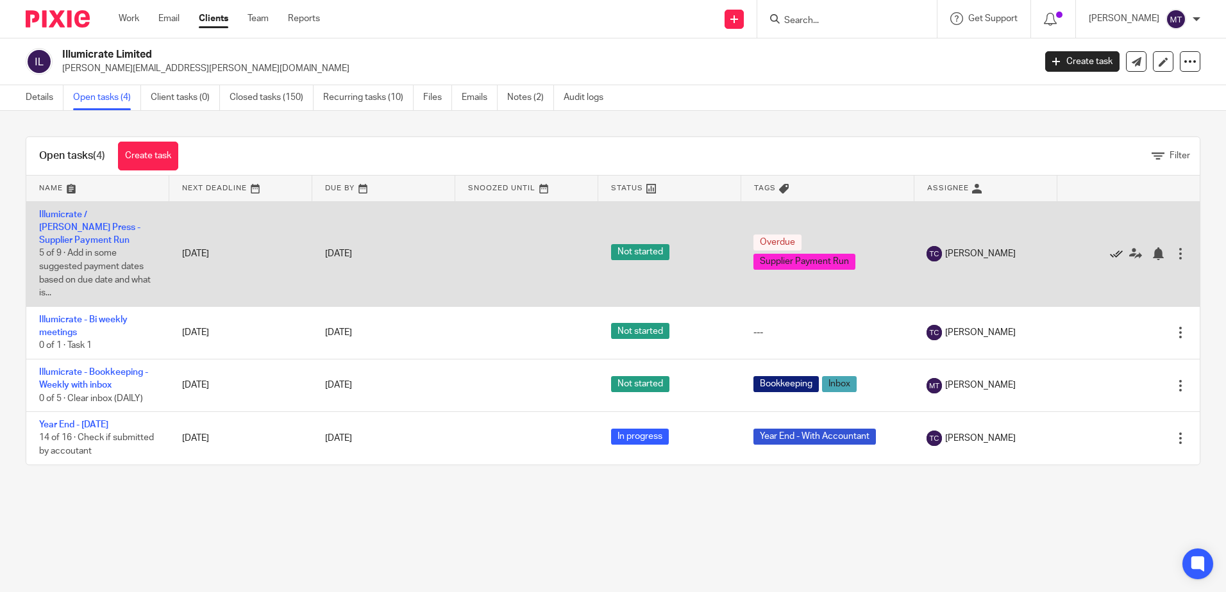
click at [1110, 247] on icon at bounding box center [1116, 253] width 13 height 13
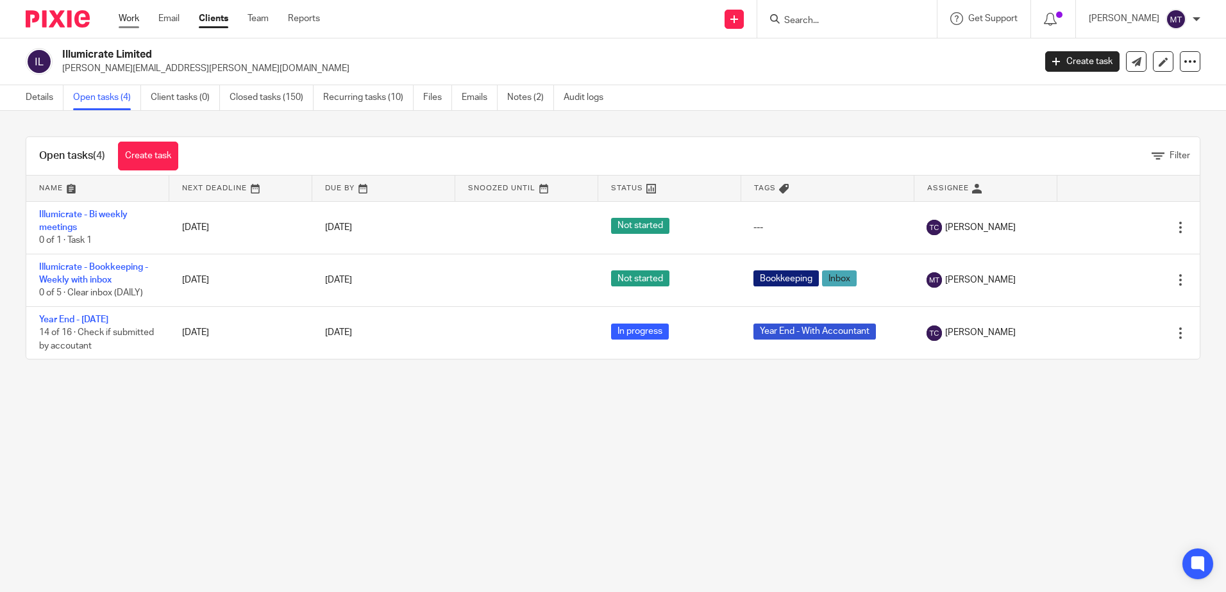
click at [130, 19] on link "Work" at bounding box center [129, 18] width 21 height 13
